Goal: Task Accomplishment & Management: Complete application form

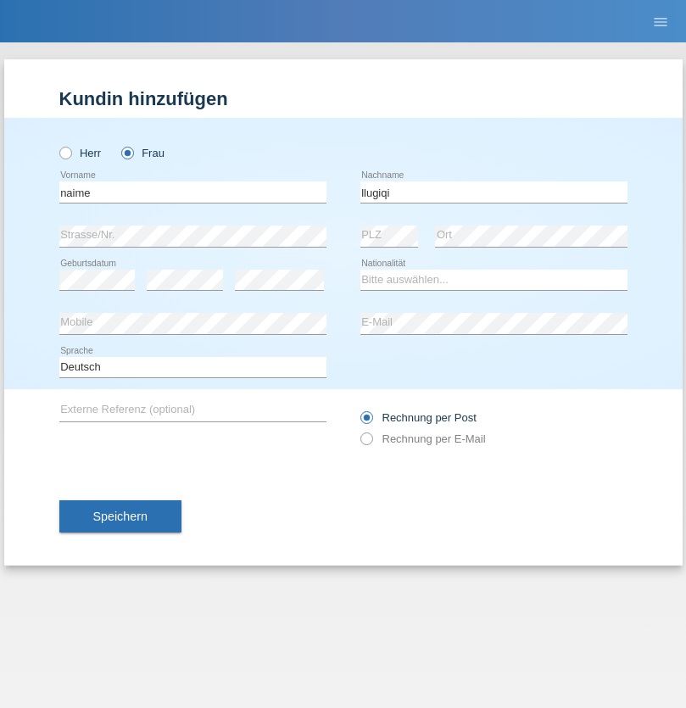
type input "llugiqi"
select select "CH"
radio input "true"
click at [193, 192] on input "text" at bounding box center [192, 192] width 267 height 21
type input "Luis Tiago"
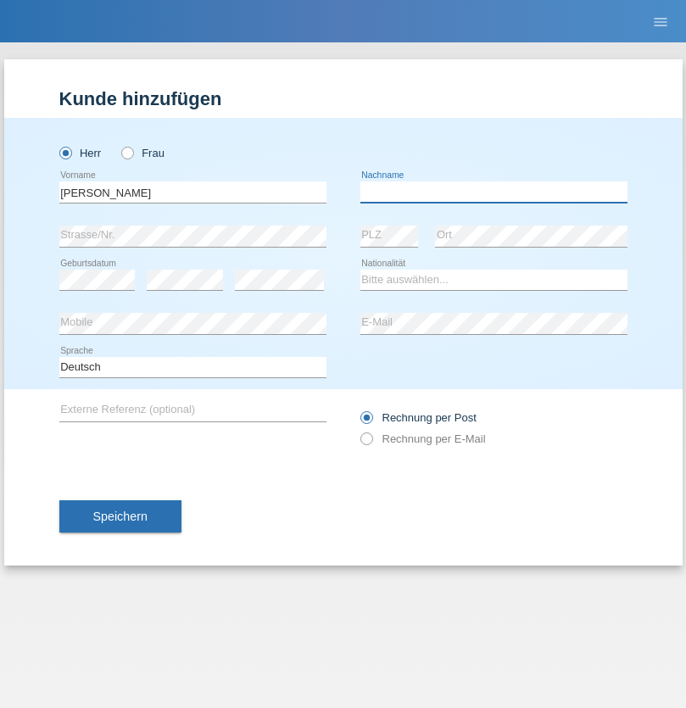
click at [494, 192] on input "text" at bounding box center [493, 192] width 267 height 21
type input "Costa Abreu"
select select "PT"
select select "C"
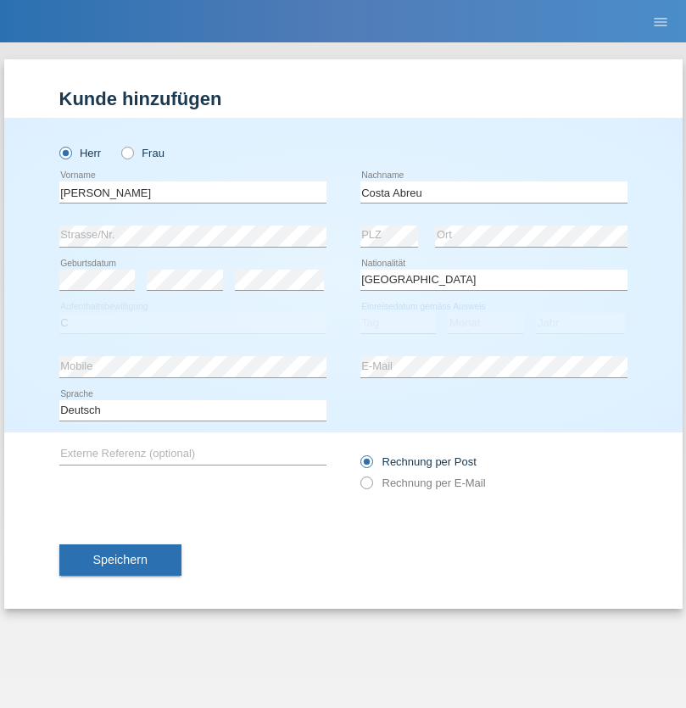
select select "03"
select select "01"
select select "2021"
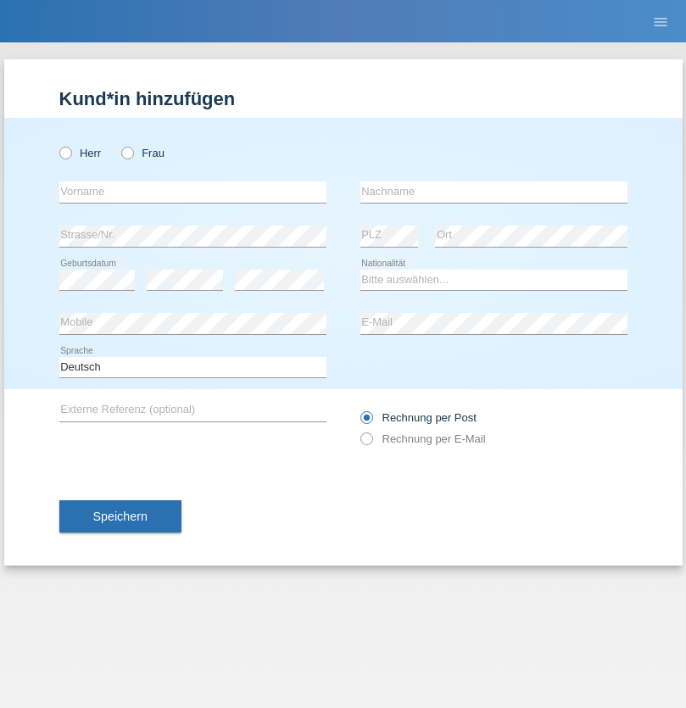
radio input "true"
click at [193, 192] on input "text" at bounding box center [192, 192] width 267 height 21
type input "[PERSON_NAME]"
click at [494, 192] on input "text" at bounding box center [493, 192] width 267 height 21
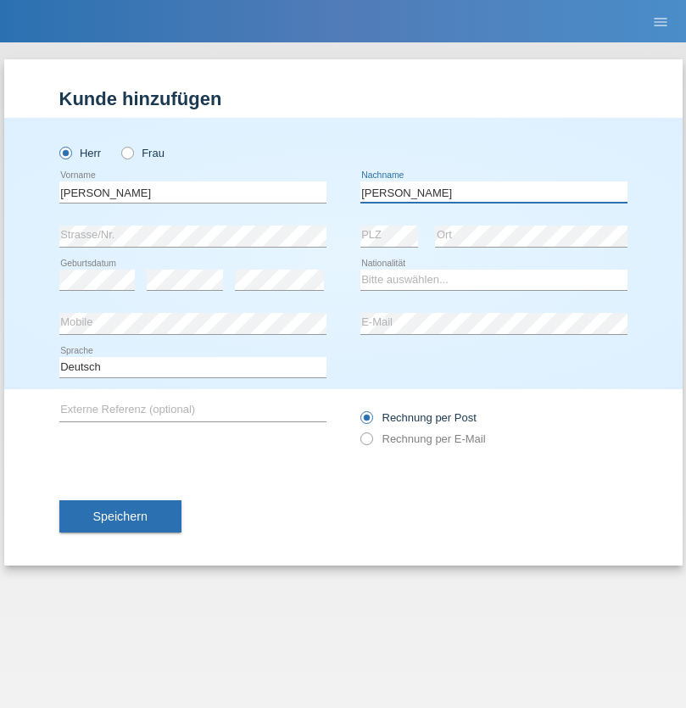
type input "[PERSON_NAME]"
select select "PL"
select select "C"
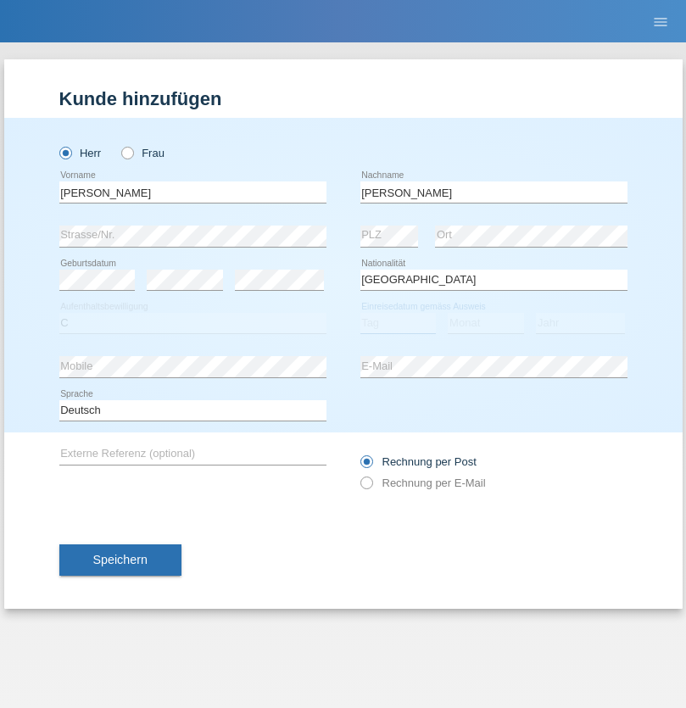
select select "11"
select select "01"
select select "2007"
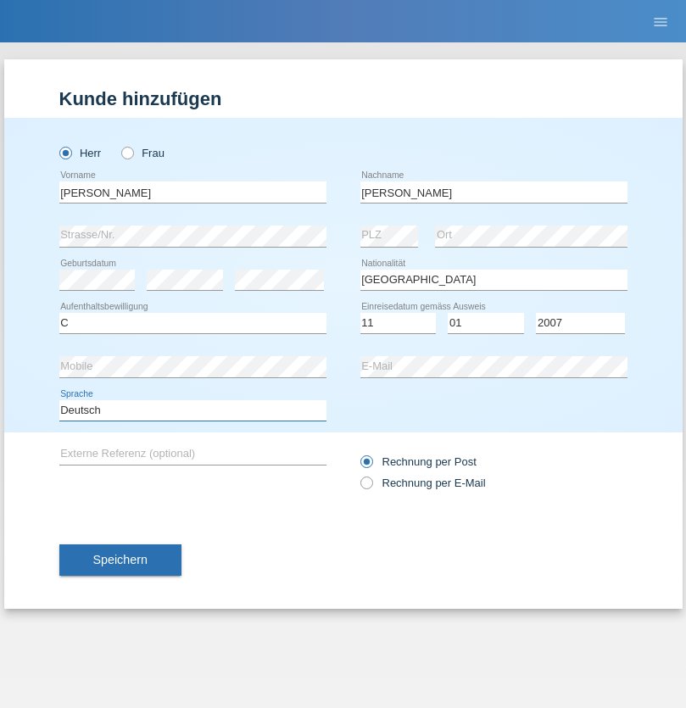
select select "en"
